Goal: Task Accomplishment & Management: Use online tool/utility

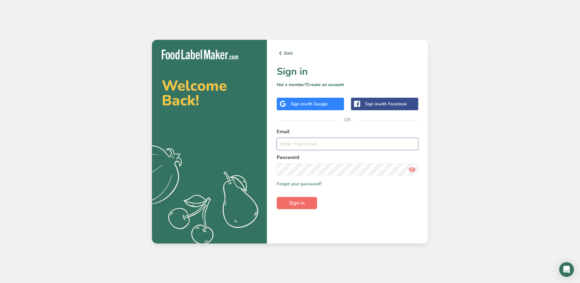
type input "[EMAIL_ADDRESS][DOMAIN_NAME]"
click at [302, 203] on span "Sign in" at bounding box center [296, 202] width 15 height 7
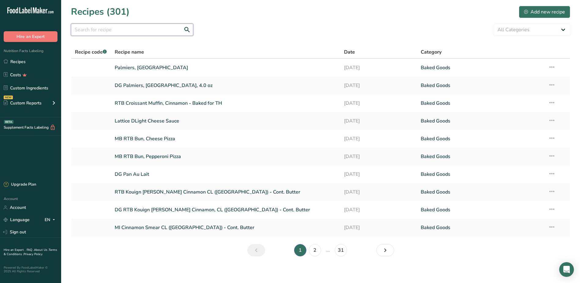
click at [116, 29] on input "text" at bounding box center [132, 30] width 122 height 12
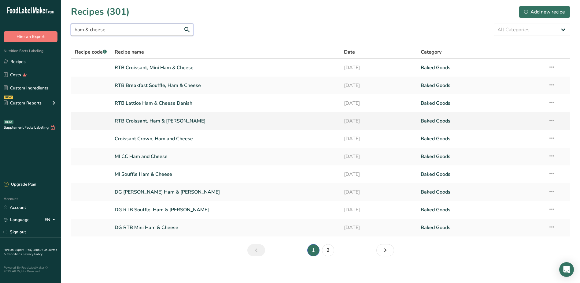
type input "ham & cheese"
click at [148, 119] on link "RTB Croissant, Ham & [PERSON_NAME]" at bounding box center [226, 120] width 222 height 13
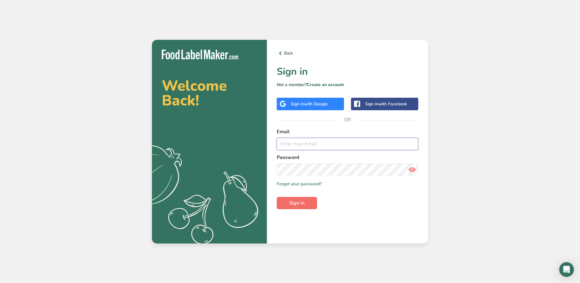
type input "[EMAIL_ADDRESS][DOMAIN_NAME]"
click at [292, 206] on span "Sign in" at bounding box center [296, 202] width 15 height 7
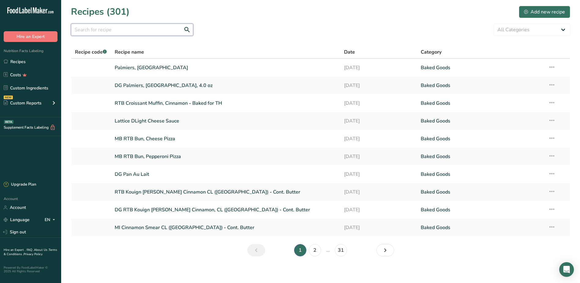
click at [127, 29] on input "text" at bounding box center [132, 30] width 122 height 12
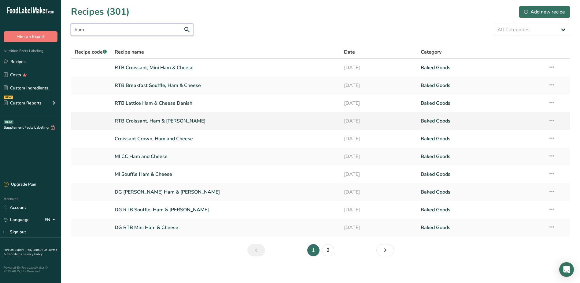
type input "ham"
click at [148, 121] on link "RTB Croissant, Ham & [PERSON_NAME]" at bounding box center [226, 120] width 222 height 13
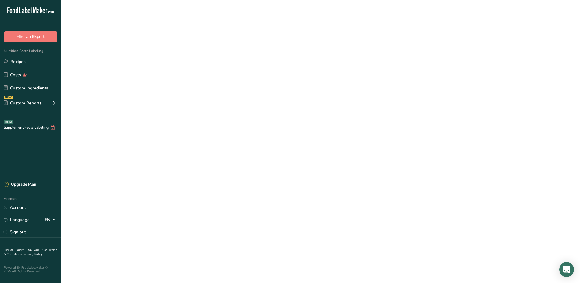
click at [148, 121] on link "RTB Croissant, Ham & [PERSON_NAME]" at bounding box center [226, 120] width 222 height 13
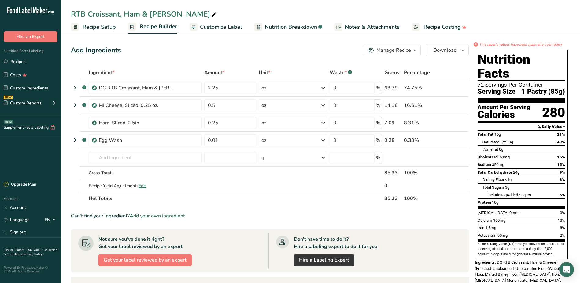
click at [221, 29] on span "Customize Label" at bounding box center [221, 27] width 42 height 8
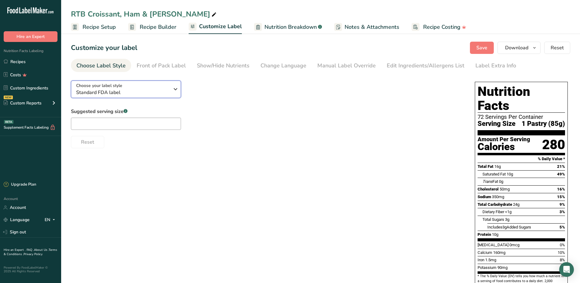
click at [171, 90] on div "Choose your label style Standard FDA label" at bounding box center [125, 89] width 98 height 14
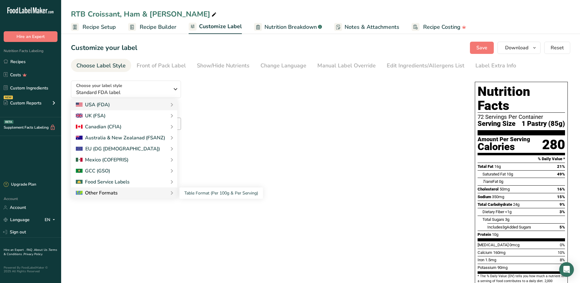
click at [121, 192] on div "Other Formats" at bounding box center [124, 192] width 97 height 7
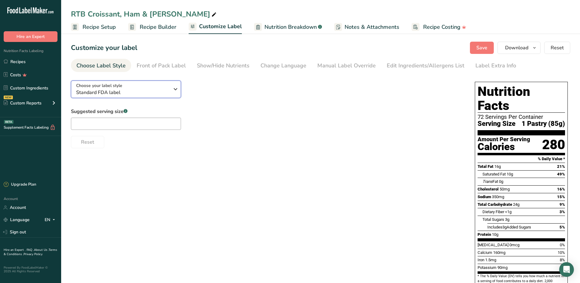
click at [176, 89] on icon "button" at bounding box center [175, 88] width 7 height 11
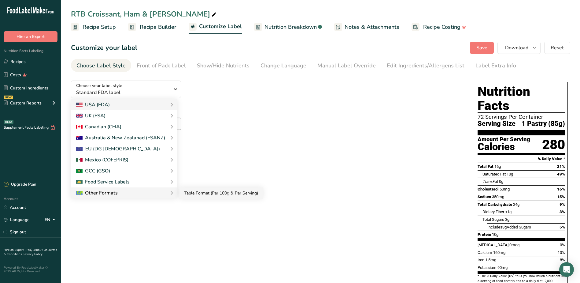
click at [203, 196] on link "Table Format (Per 100g & Per Serving)" at bounding box center [221, 192] width 83 height 11
click at [204, 193] on link "Table Format (Per 100g & Per Serving)" at bounding box center [221, 192] width 83 height 11
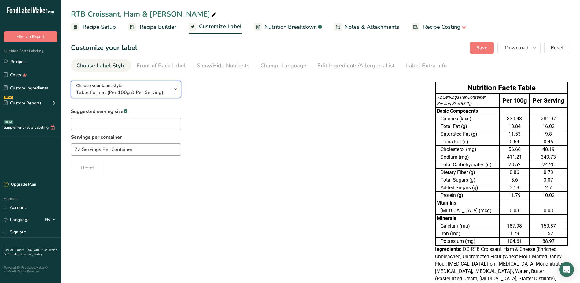
click at [173, 89] on icon "button" at bounding box center [175, 88] width 7 height 11
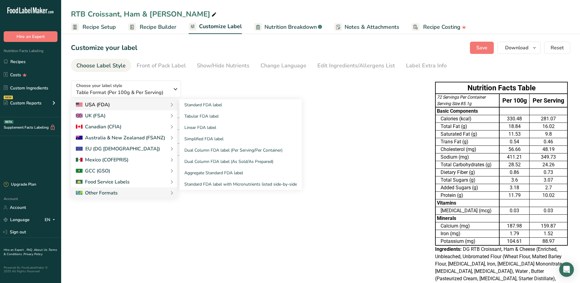
click at [159, 108] on div "USA (FDA)" at bounding box center [124, 104] width 106 height 11
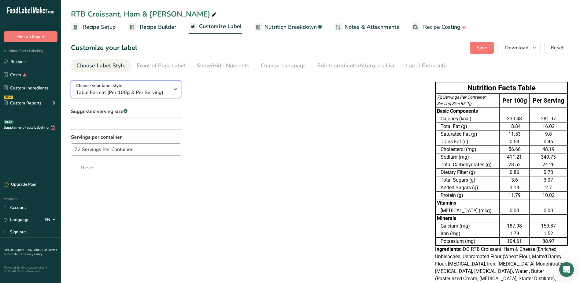
click at [174, 89] on icon "button" at bounding box center [175, 88] width 7 height 11
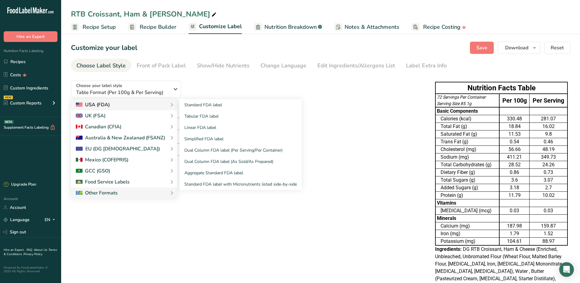
click at [152, 102] on div "USA (FDA)" at bounding box center [124, 104] width 97 height 7
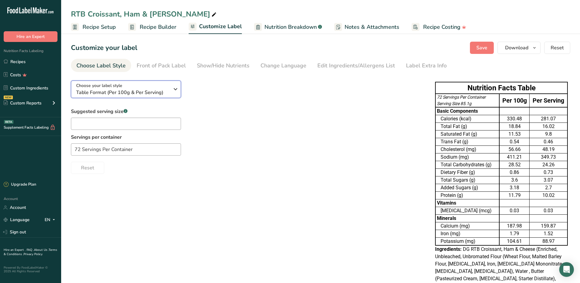
click at [177, 89] on icon "button" at bounding box center [175, 88] width 7 height 11
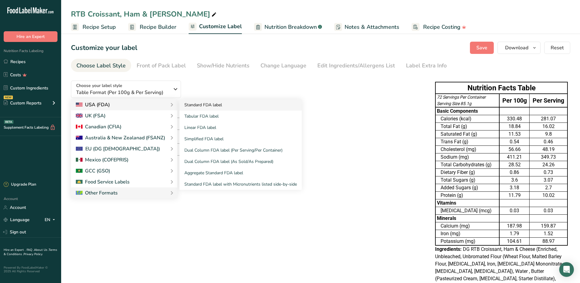
click at [185, 103] on link "Standard FDA label" at bounding box center [241, 104] width 122 height 11
click at [229, 103] on link "Standard FDA label" at bounding box center [241, 104] width 122 height 11
